Goal: Download file/media

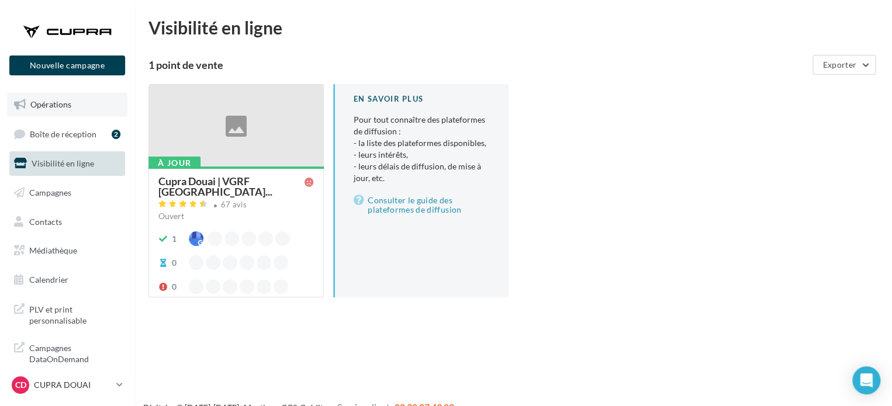
click at [54, 108] on span "Opérations" at bounding box center [50, 104] width 41 height 10
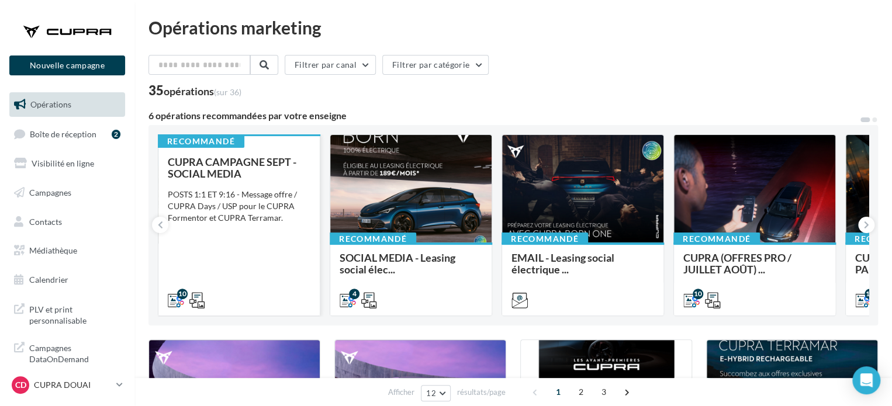
click at [279, 258] on div "CUPRA CAMPAGNE SEPT - SOCIAL MEDIA POSTS 1:1 ET 9:16 - Message offre / CUPRA Da…" at bounding box center [239, 230] width 143 height 149
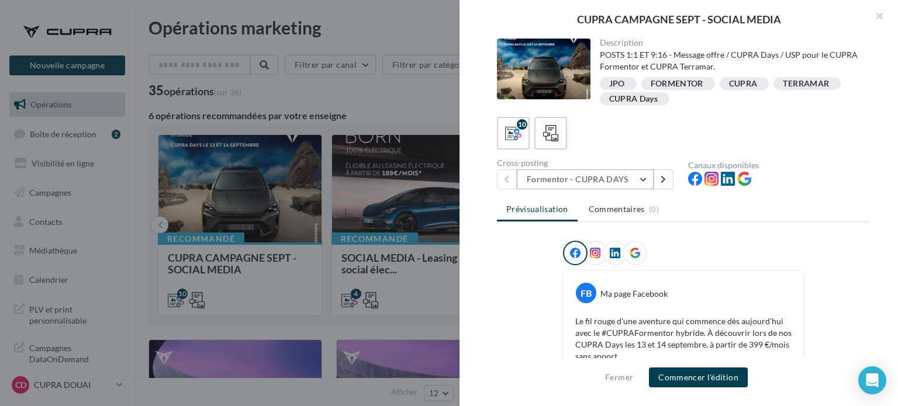
click at [635, 182] on button "Formentor - CUPRA DAYS" at bounding box center [585, 180] width 137 height 20
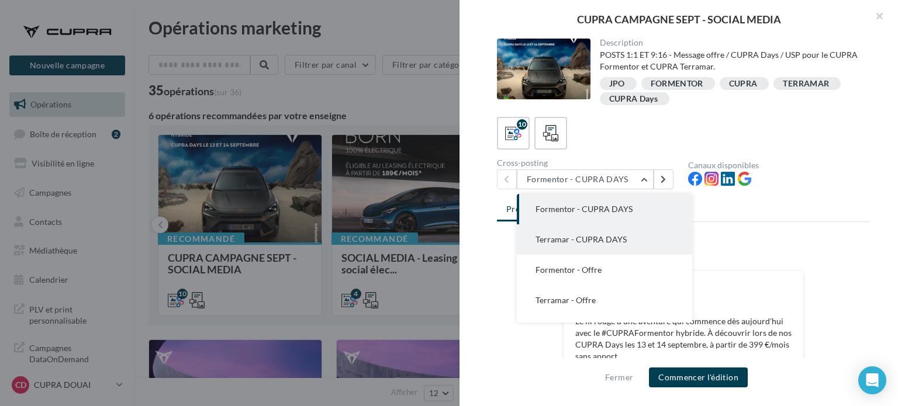
click at [621, 240] on span "Terramar - CUPRA DAYS" at bounding box center [580, 239] width 91 height 10
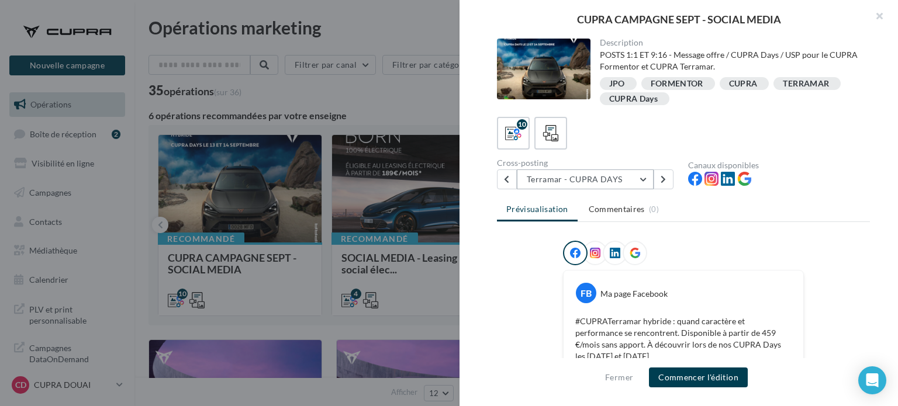
click at [613, 174] on button "Terramar - CUPRA DAYS" at bounding box center [585, 180] width 137 height 20
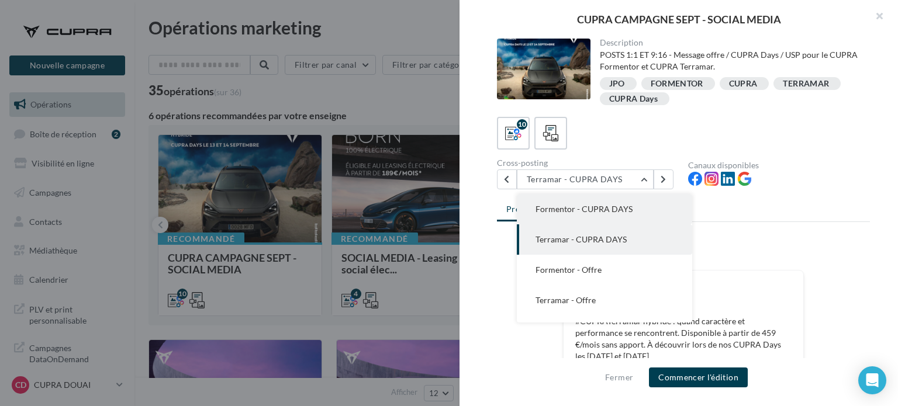
click at [570, 208] on span "Formentor - CUPRA DAYS" at bounding box center [583, 209] width 97 height 10
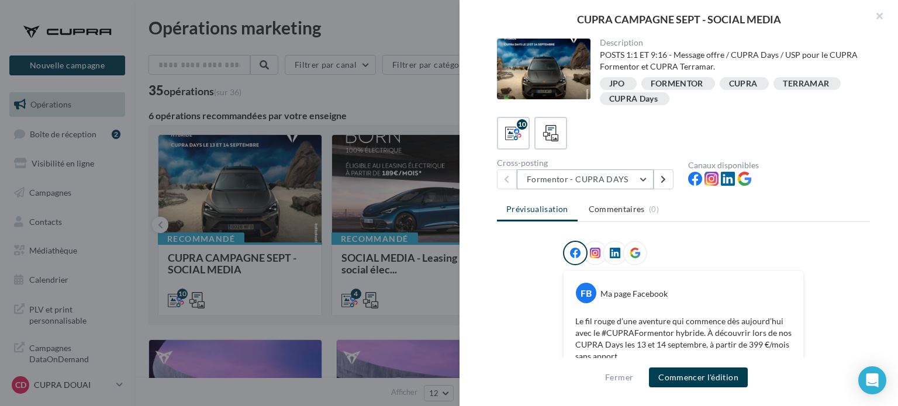
click at [574, 175] on button "Formentor - CUPRA DAYS" at bounding box center [585, 180] width 137 height 20
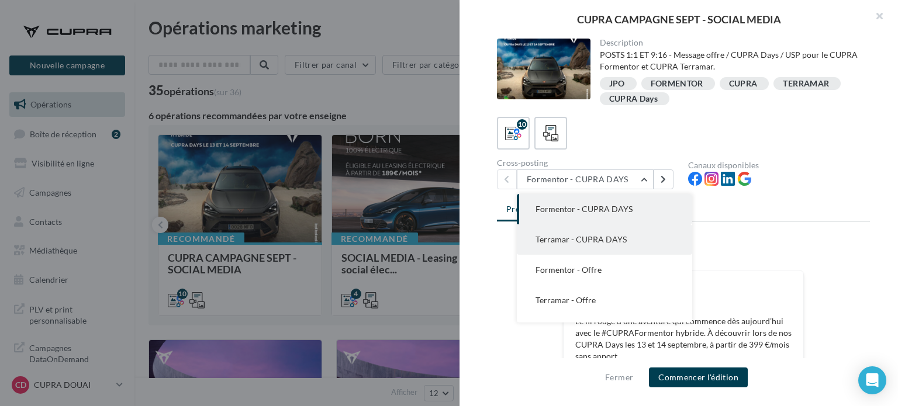
click at [577, 234] on span "Terramar - CUPRA DAYS" at bounding box center [580, 239] width 91 height 10
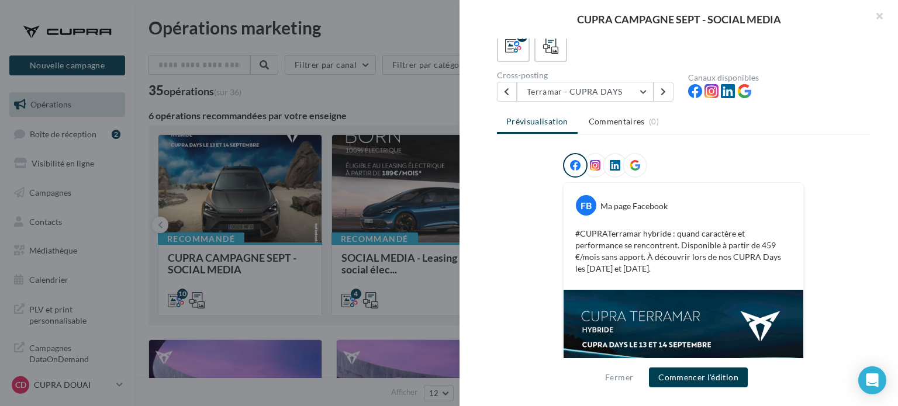
scroll to position [64, 0]
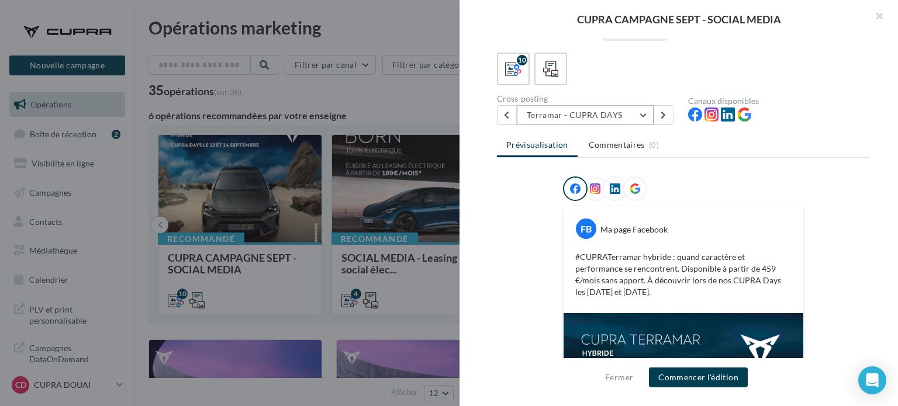
click at [606, 106] on button "Terramar - CUPRA DAYS" at bounding box center [585, 115] width 137 height 20
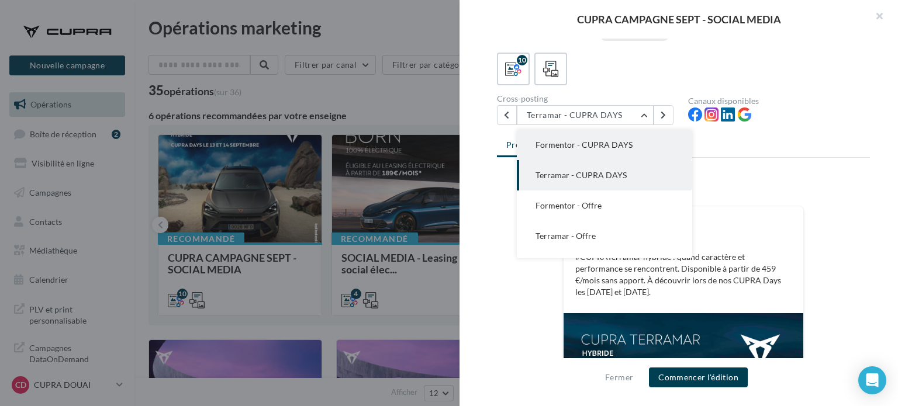
click at [555, 149] on button "Formentor - CUPRA DAYS" at bounding box center [604, 145] width 175 height 30
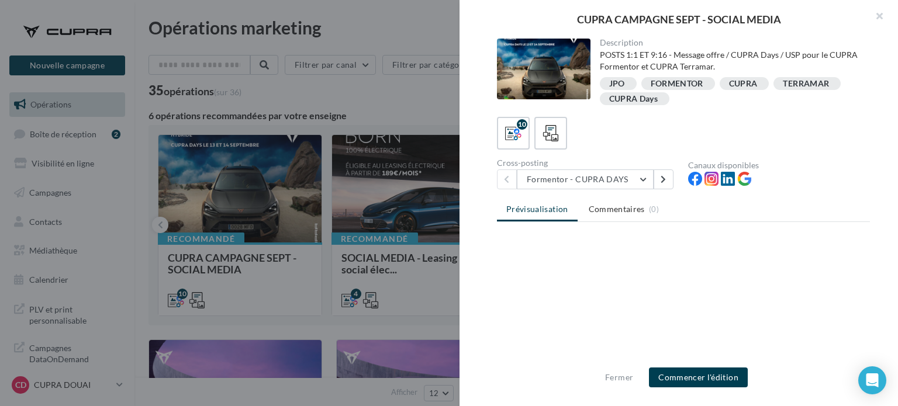
scroll to position [0, 0]
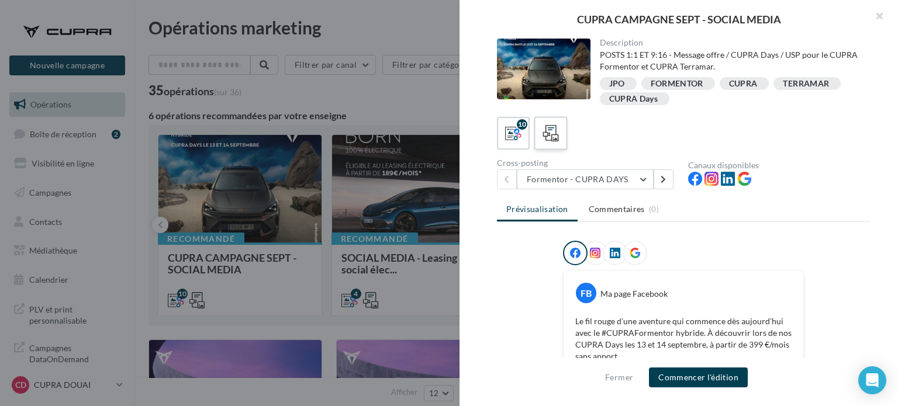
click at [549, 134] on icon at bounding box center [550, 133] width 17 height 17
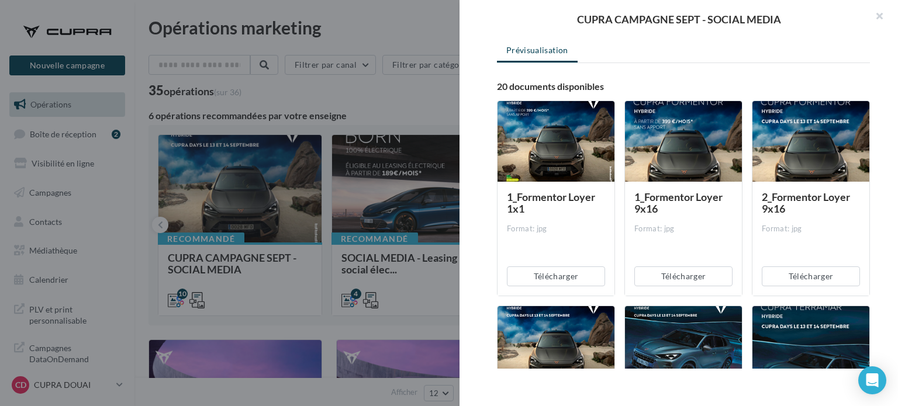
scroll to position [153, 0]
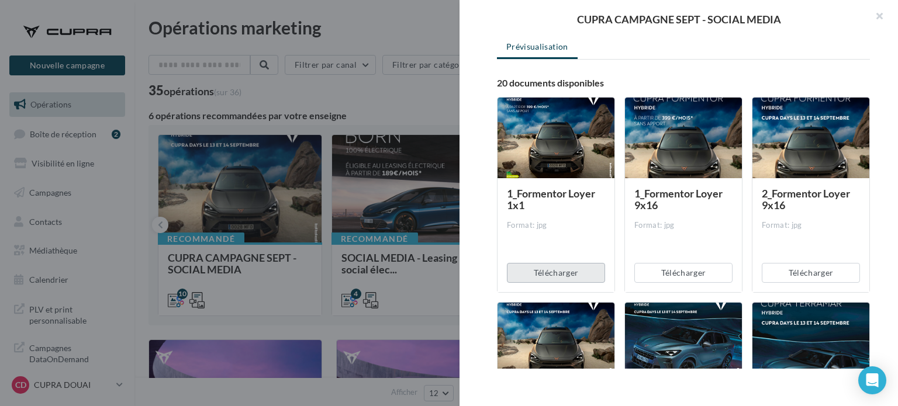
click at [554, 270] on button "Télécharger" at bounding box center [556, 273] width 98 height 20
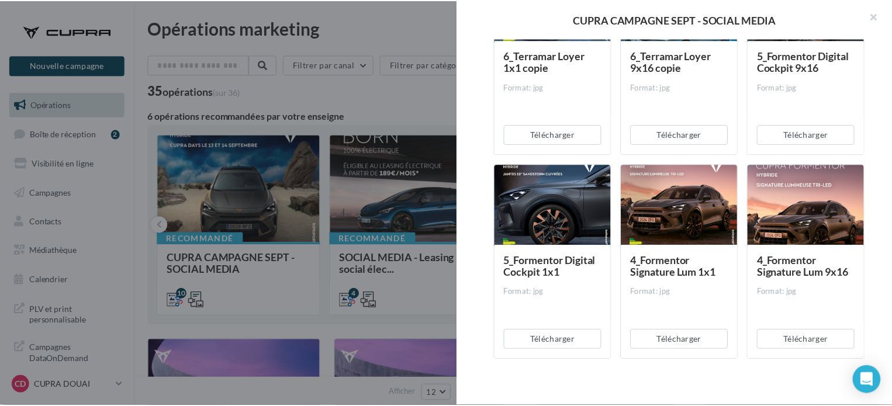
scroll to position [687, 0]
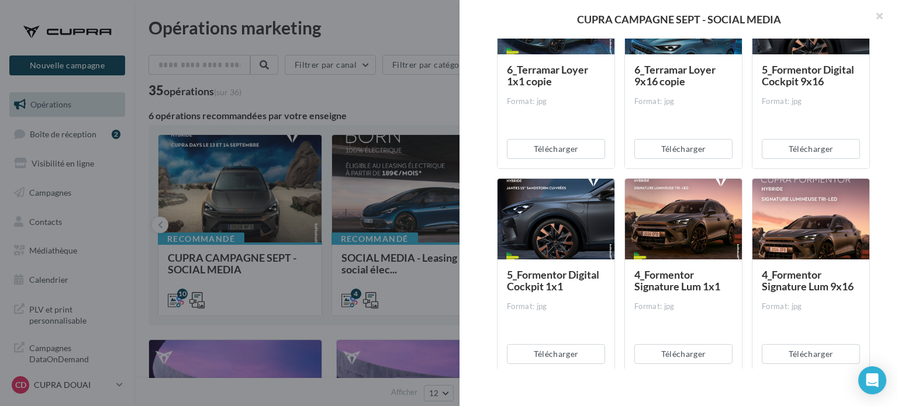
click at [679, 219] on div at bounding box center [683, 220] width 117 height 82
click at [659, 347] on button "Télécharger" at bounding box center [683, 354] width 98 height 20
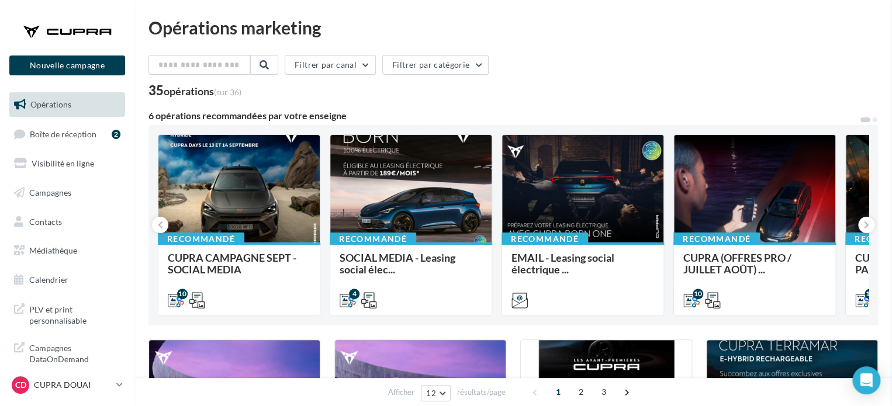
click at [67, 390] on p "CUPRA DOUAI" at bounding box center [73, 385] width 78 height 12
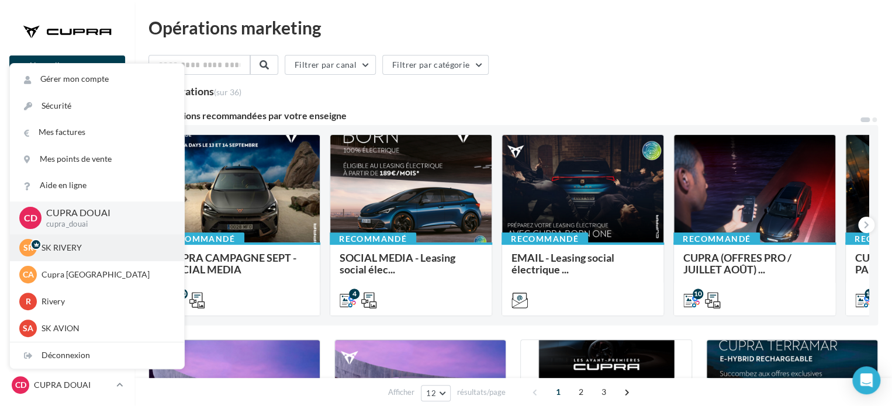
click at [77, 247] on p "SK RIVERY" at bounding box center [105, 248] width 129 height 12
